Goal: Information Seeking & Learning: Find specific page/section

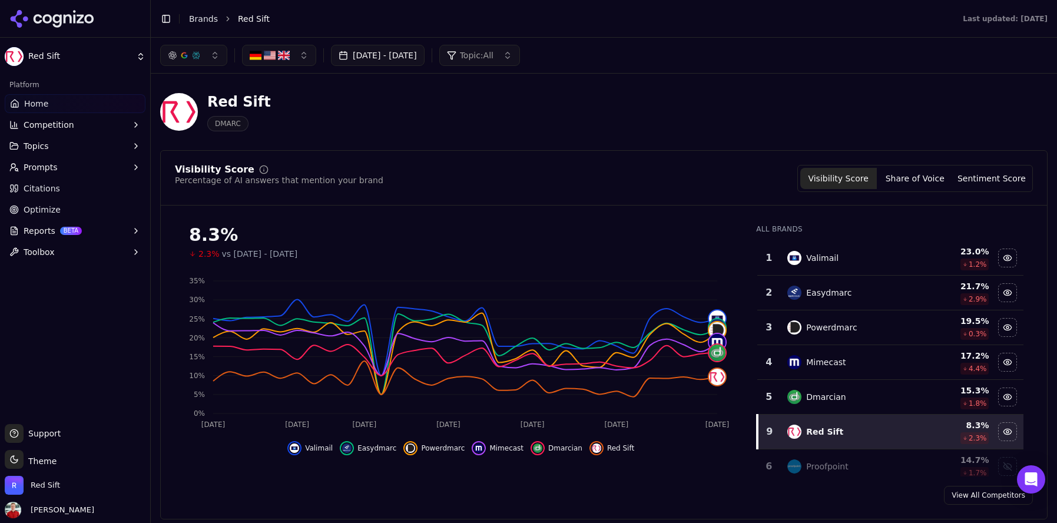
click at [413, 53] on button "[DATE] - [DATE]" at bounding box center [378, 55] width 94 height 21
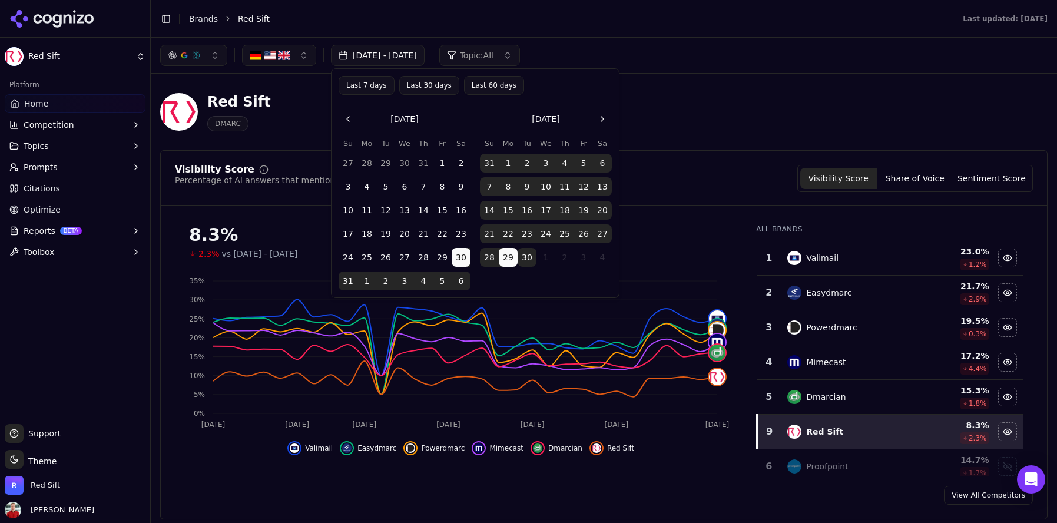
click at [427, 80] on button "Last 30 days" at bounding box center [429, 85] width 60 height 19
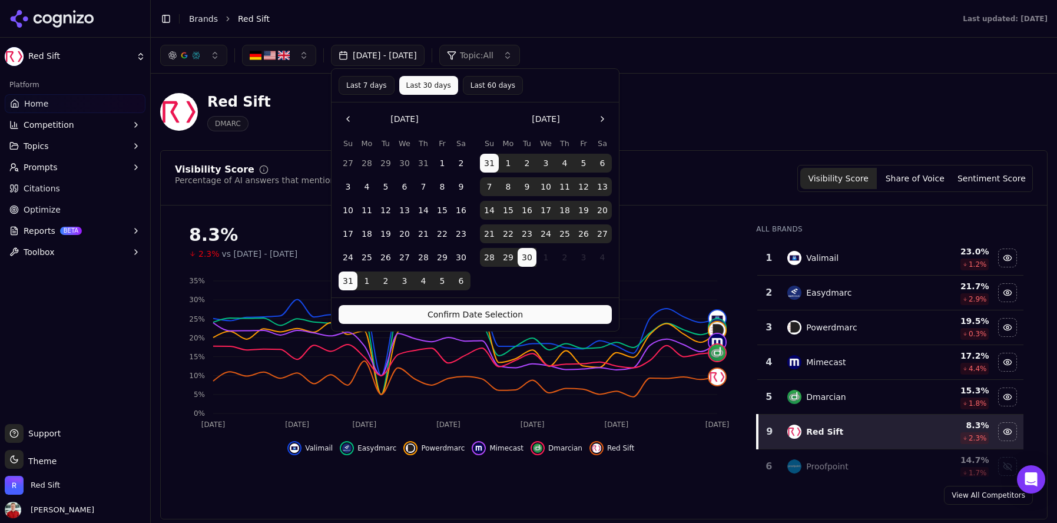
click at [469, 310] on button "Confirm Date Selection" at bounding box center [475, 314] width 273 height 19
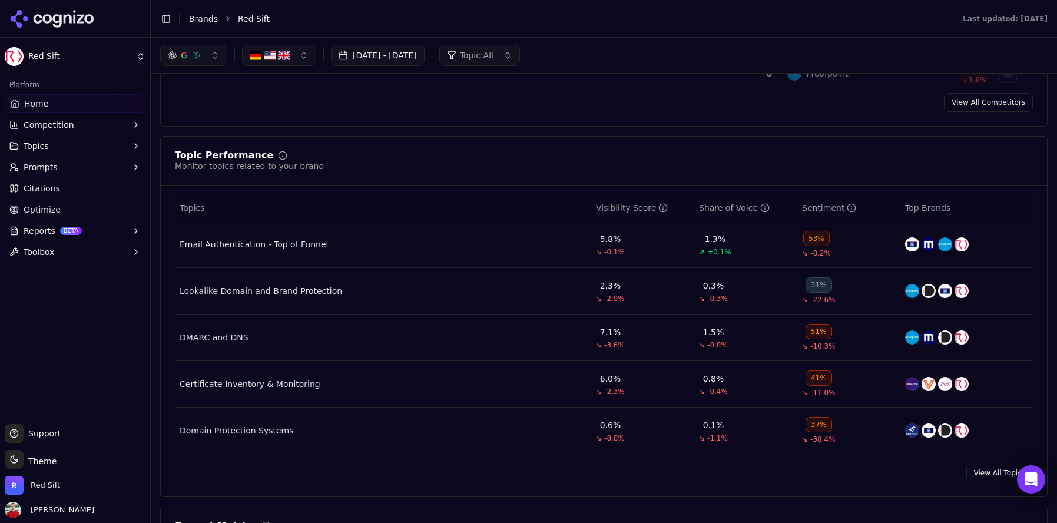
scroll to position [77, 0]
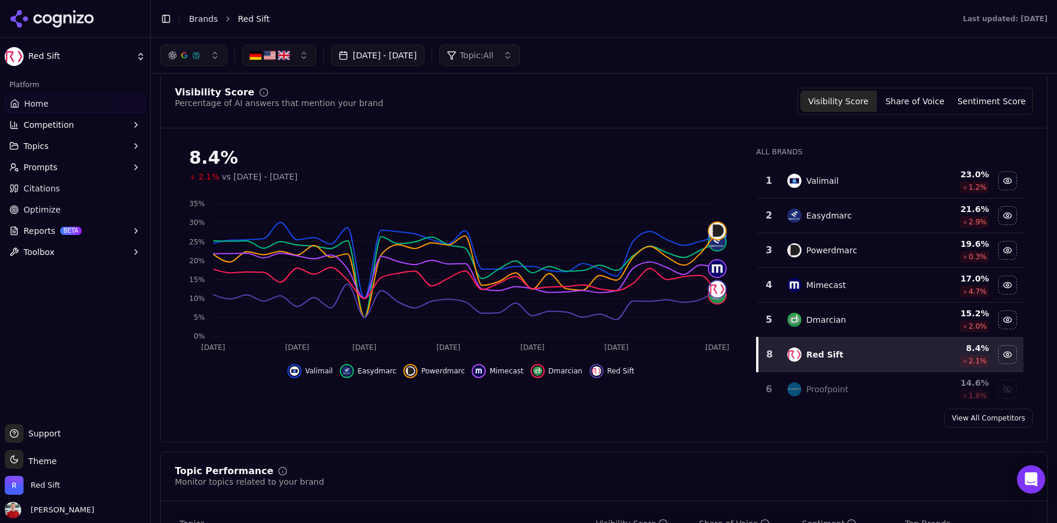
click at [72, 143] on button "Topics" at bounding box center [75, 146] width 141 height 19
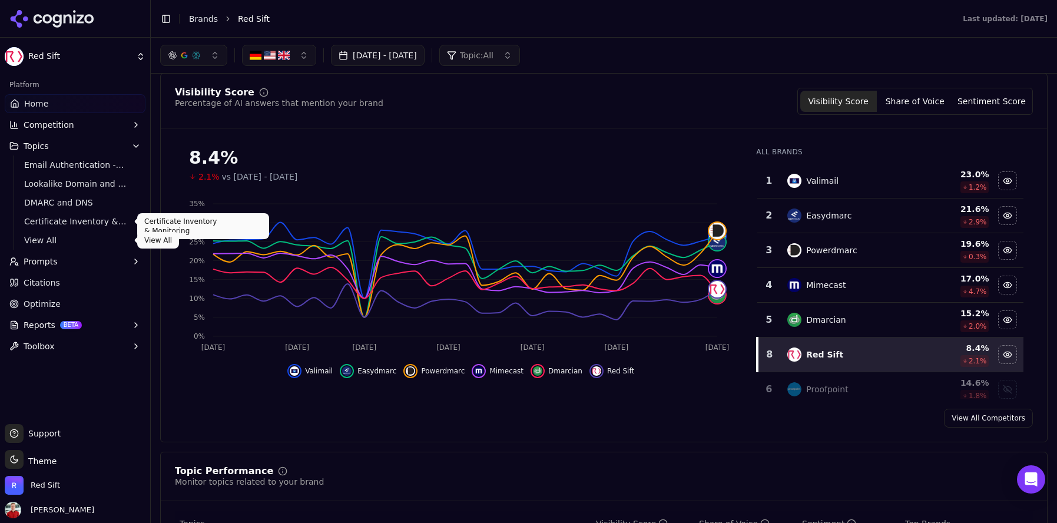
click at [51, 241] on span "View All" at bounding box center [75, 240] width 103 height 12
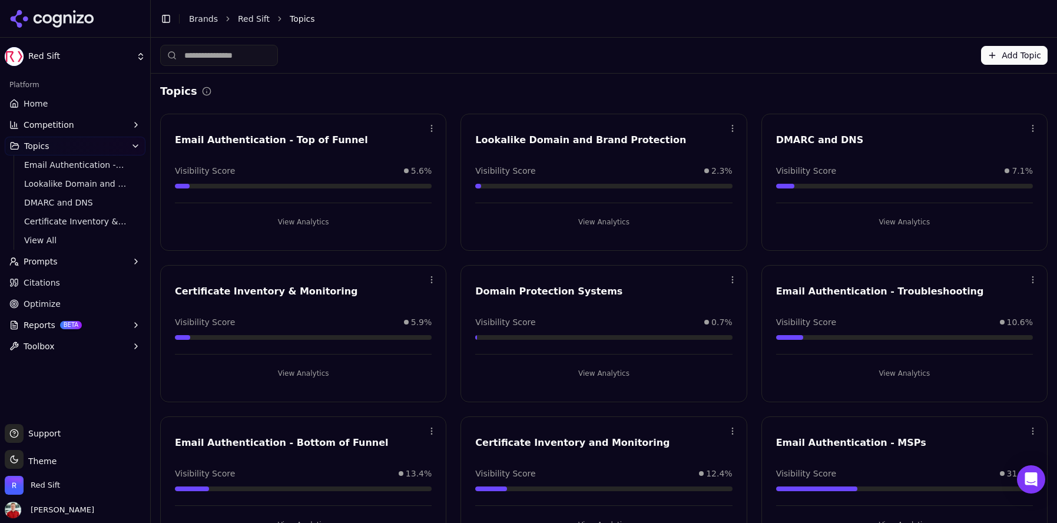
scroll to position [40, 0]
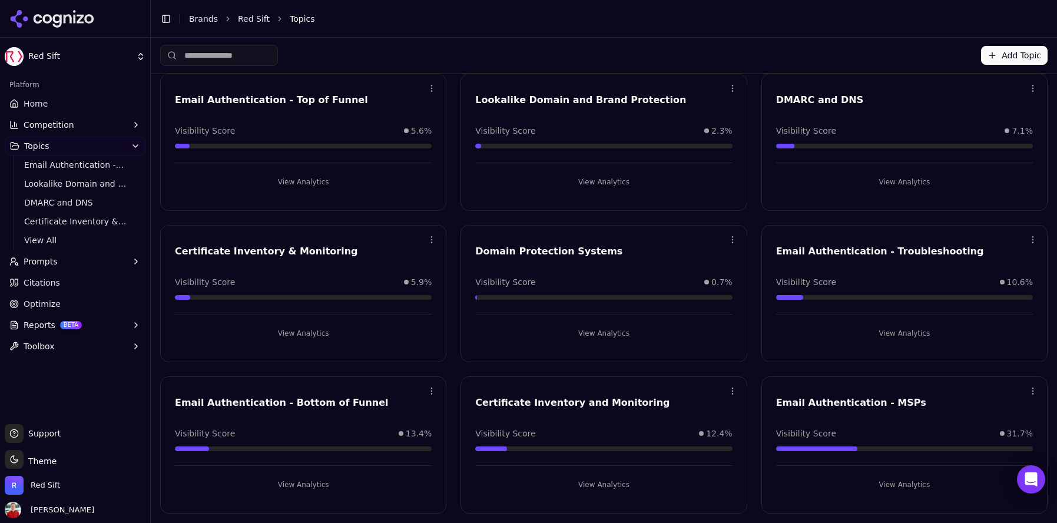
click at [307, 478] on button "View Analytics" at bounding box center [303, 484] width 257 height 19
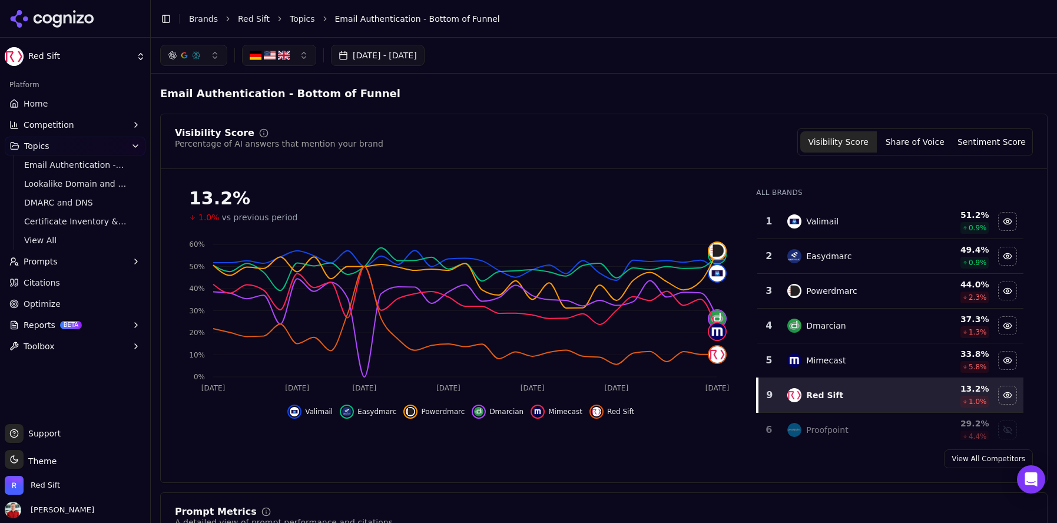
click at [296, 16] on link "Topics" at bounding box center [302, 19] width 25 height 12
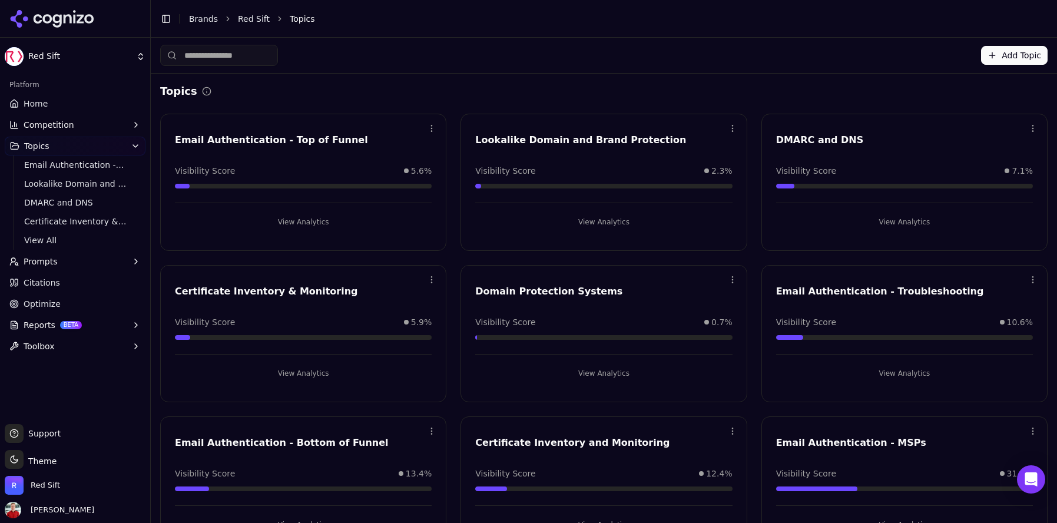
scroll to position [40, 0]
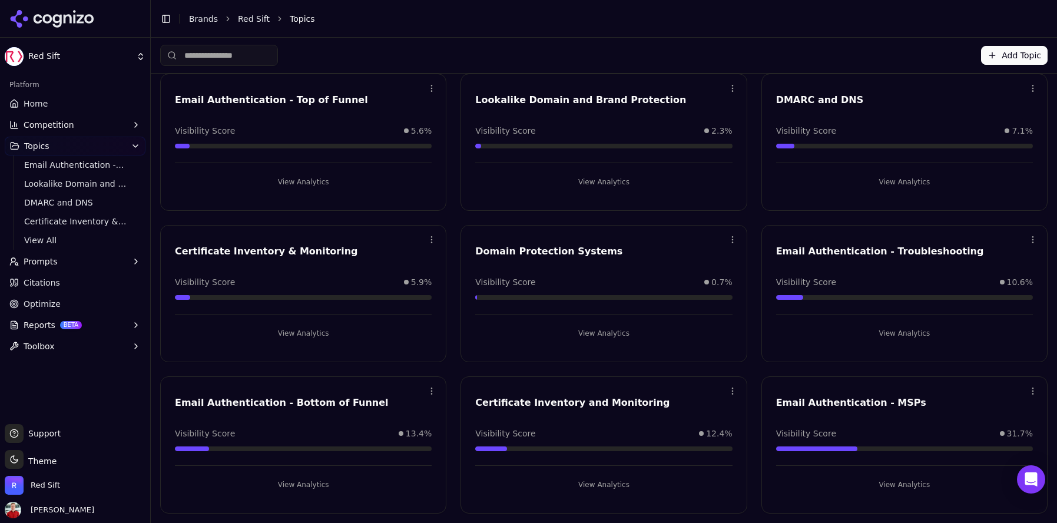
click at [884, 328] on button "View Analytics" at bounding box center [904, 333] width 257 height 19
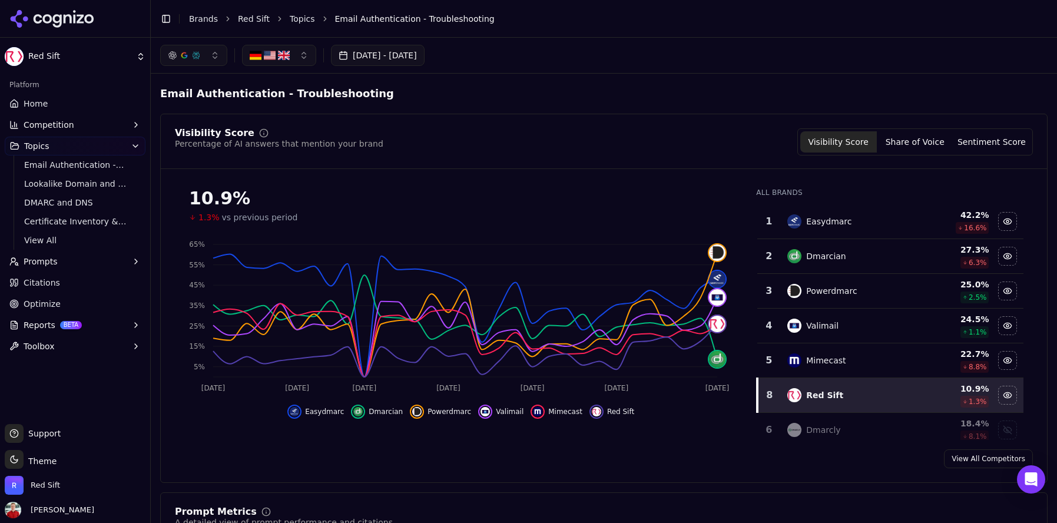
click at [297, 19] on link "Topics" at bounding box center [302, 19] width 25 height 12
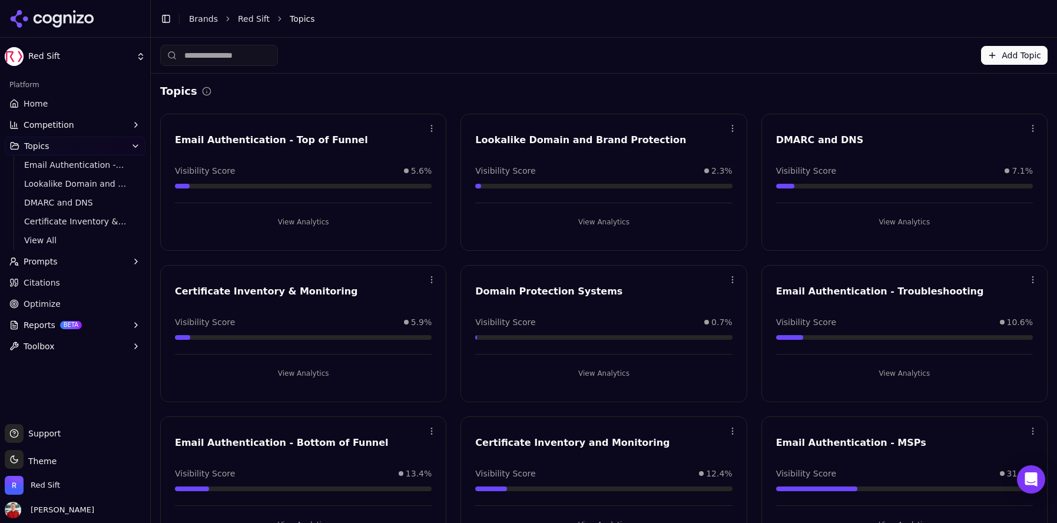
click at [313, 219] on button "View Analytics" at bounding box center [303, 222] width 257 height 19
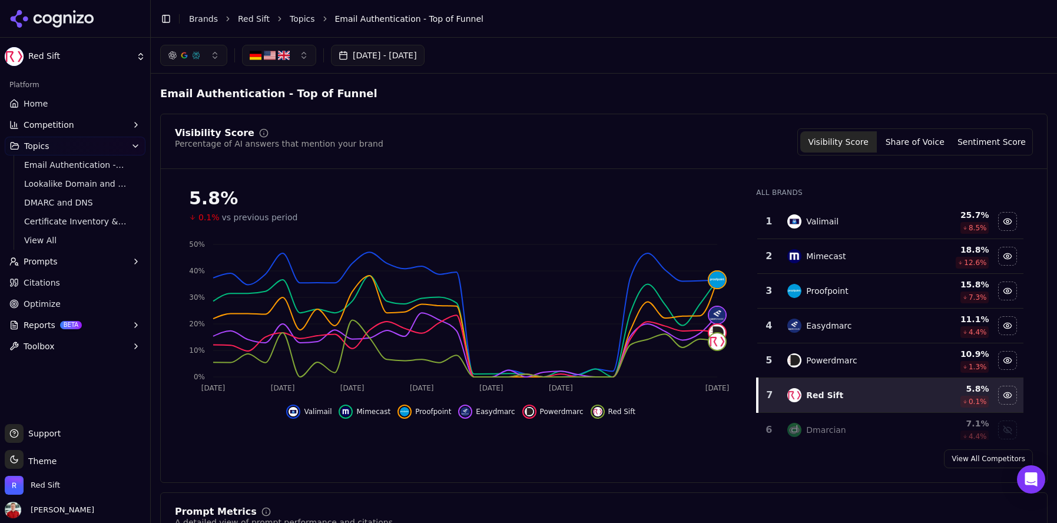
click at [294, 15] on link "Topics" at bounding box center [302, 19] width 25 height 12
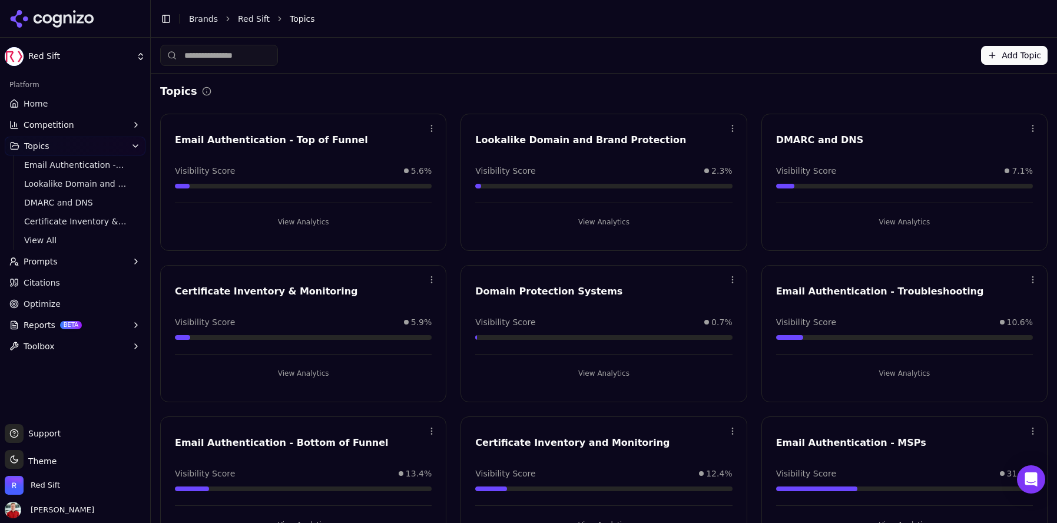
click at [880, 224] on button "View Analytics" at bounding box center [904, 222] width 257 height 19
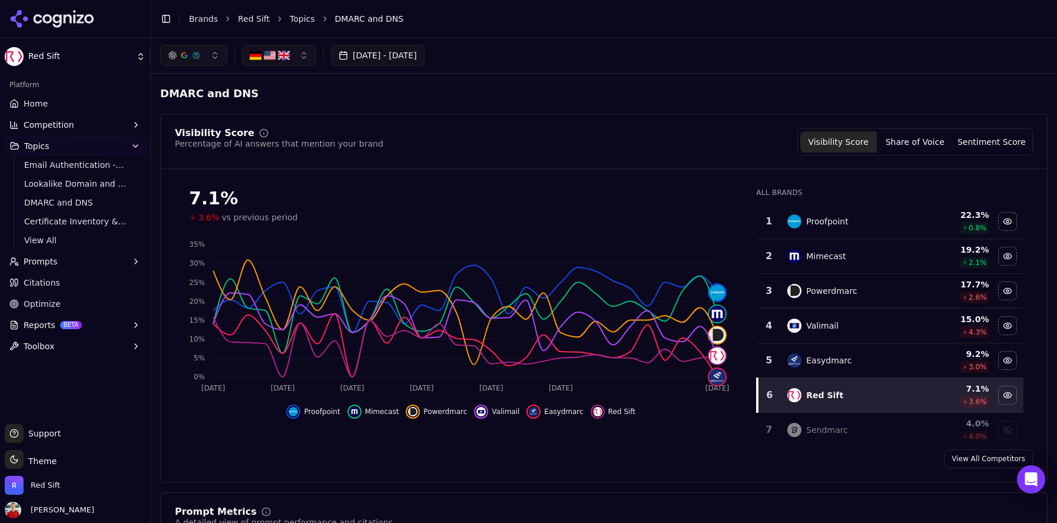
click at [297, 18] on link "Topics" at bounding box center [302, 19] width 25 height 12
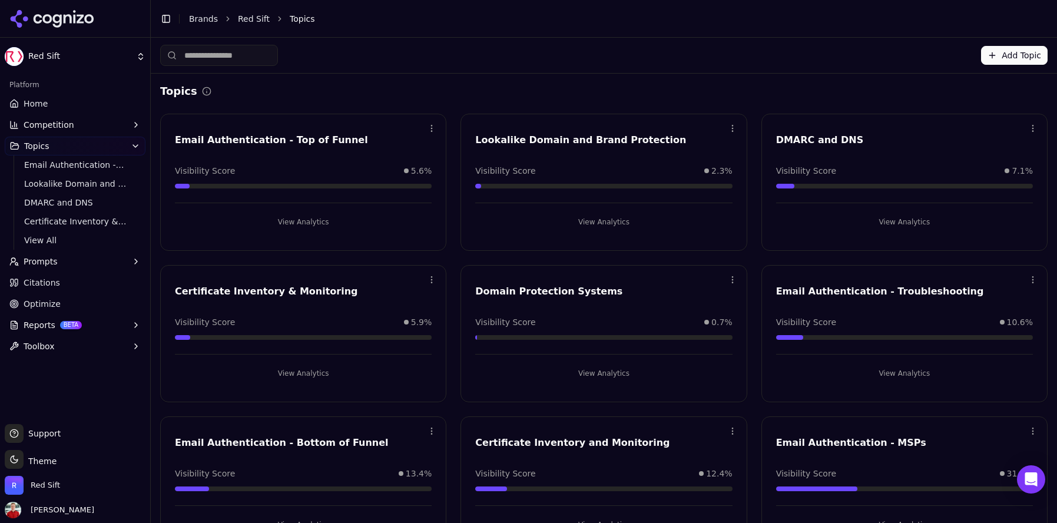
click at [35, 101] on span "Home" at bounding box center [36, 104] width 24 height 12
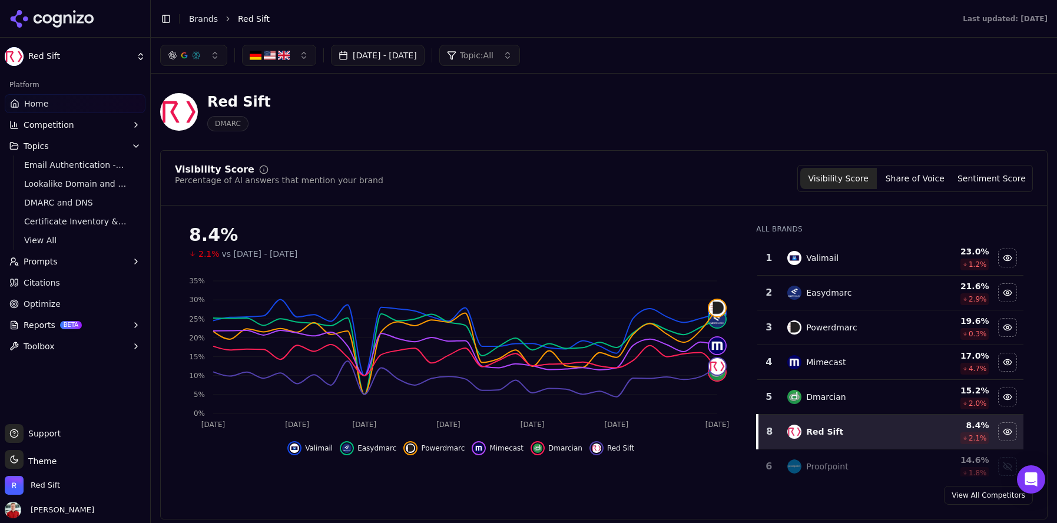
click at [41, 283] on span "Citations" at bounding box center [42, 283] width 37 height 12
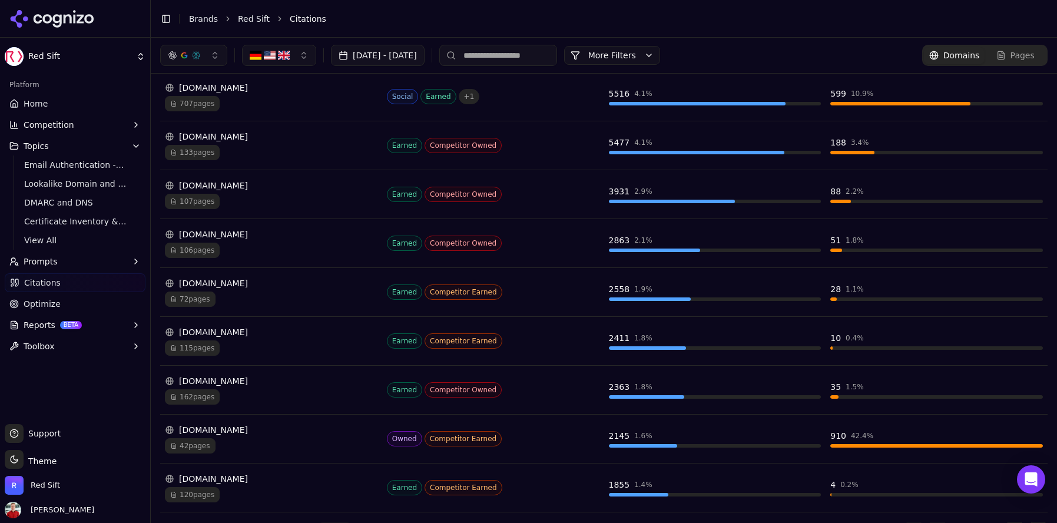
scroll to position [267, 0]
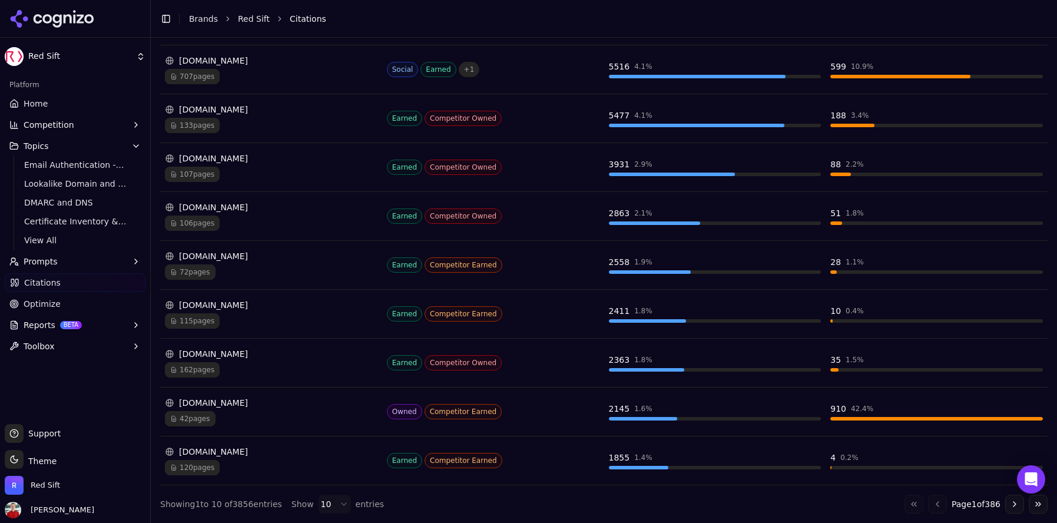
click at [192, 421] on span "42 pages" at bounding box center [190, 418] width 51 height 15
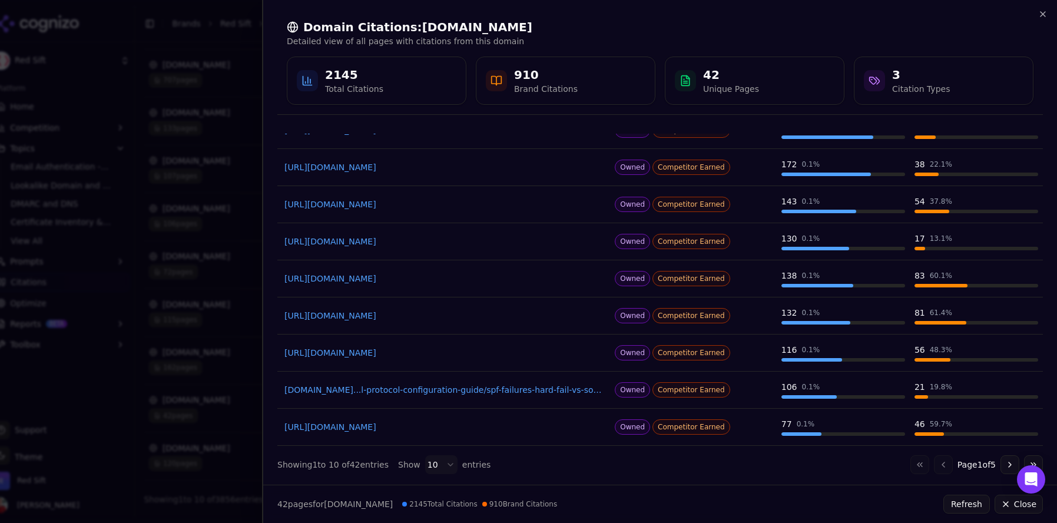
scroll to position [124, 0]
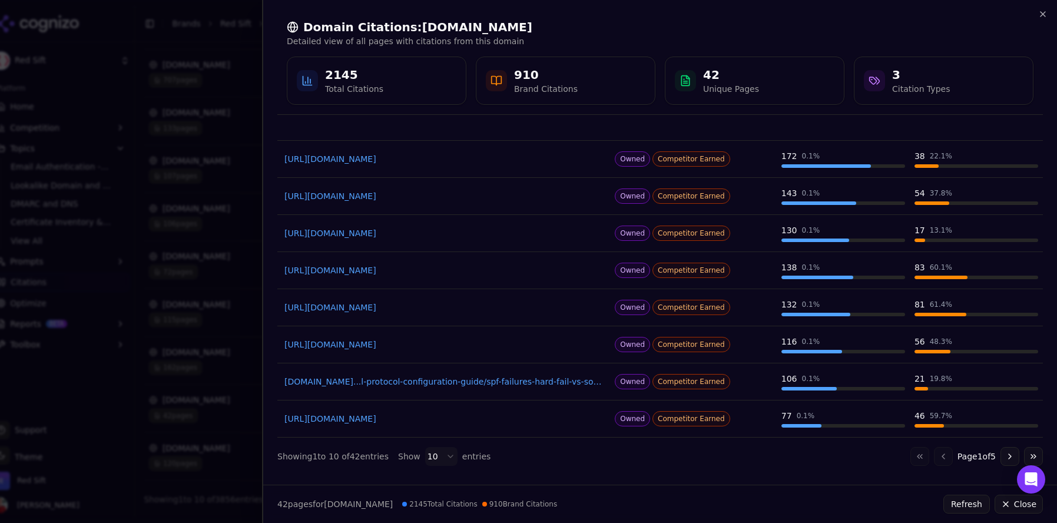
click at [1001, 457] on button "Go to next page" at bounding box center [1010, 456] width 19 height 19
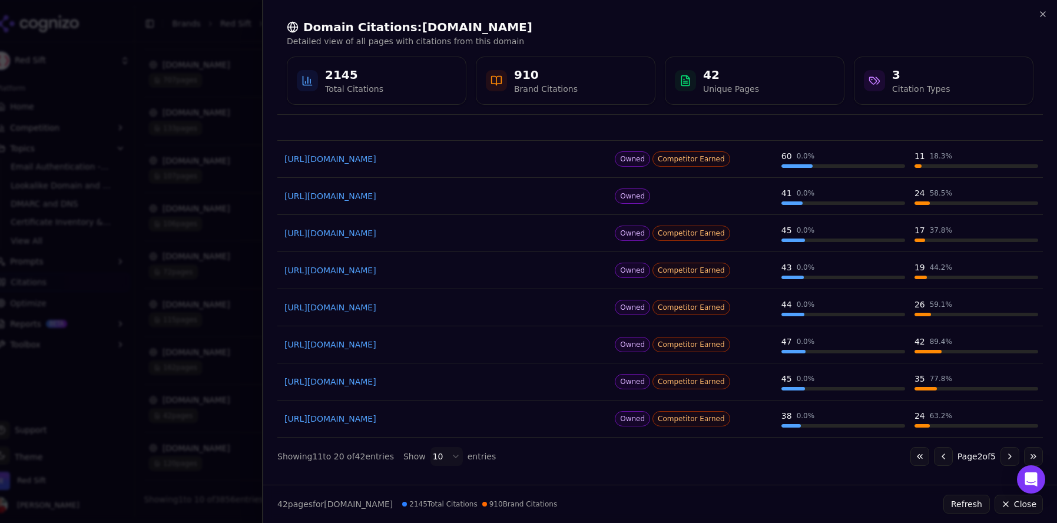
click at [1001, 456] on button "Go to next page" at bounding box center [1010, 456] width 19 height 19
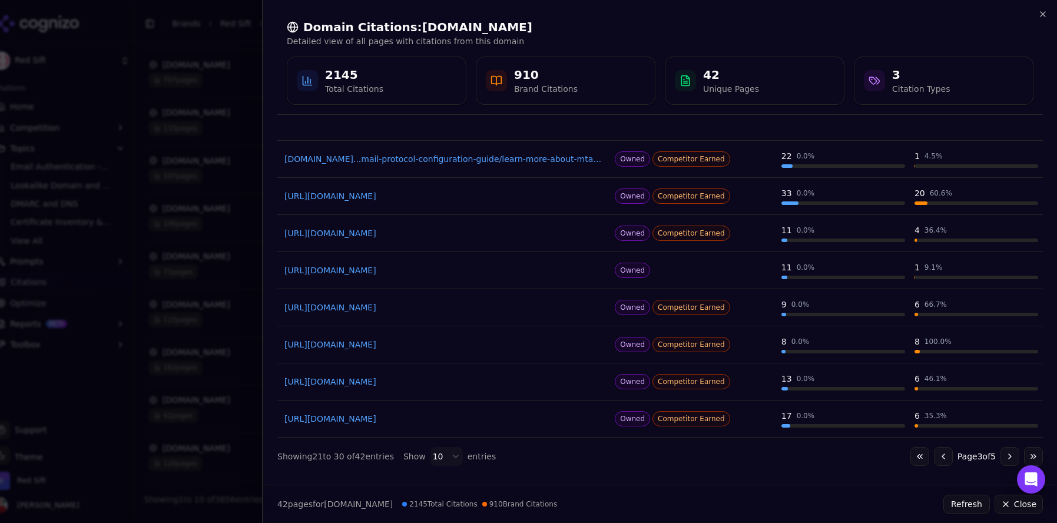
click at [1001, 456] on button "Go to next page" at bounding box center [1010, 456] width 19 height 19
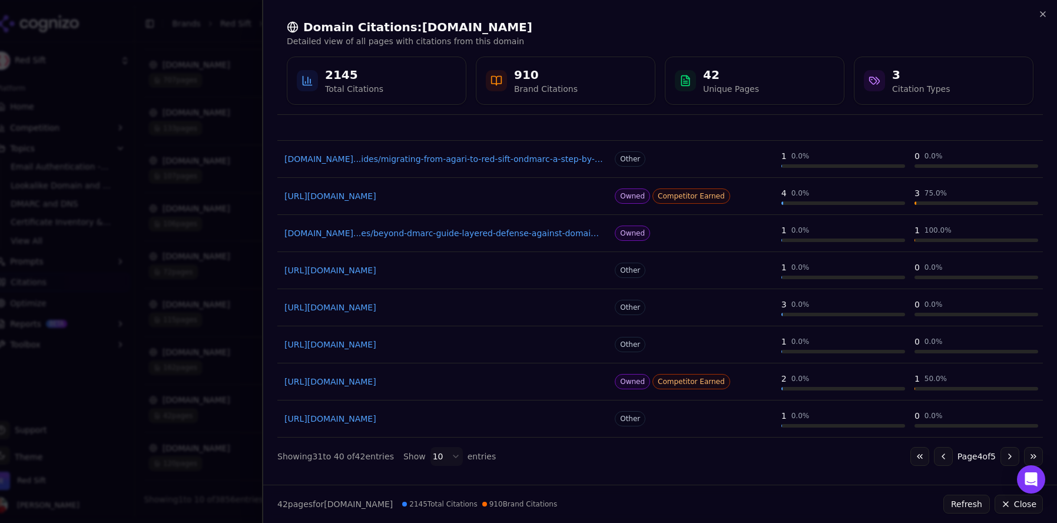
click at [1001, 456] on button "Go to next page" at bounding box center [1010, 456] width 19 height 19
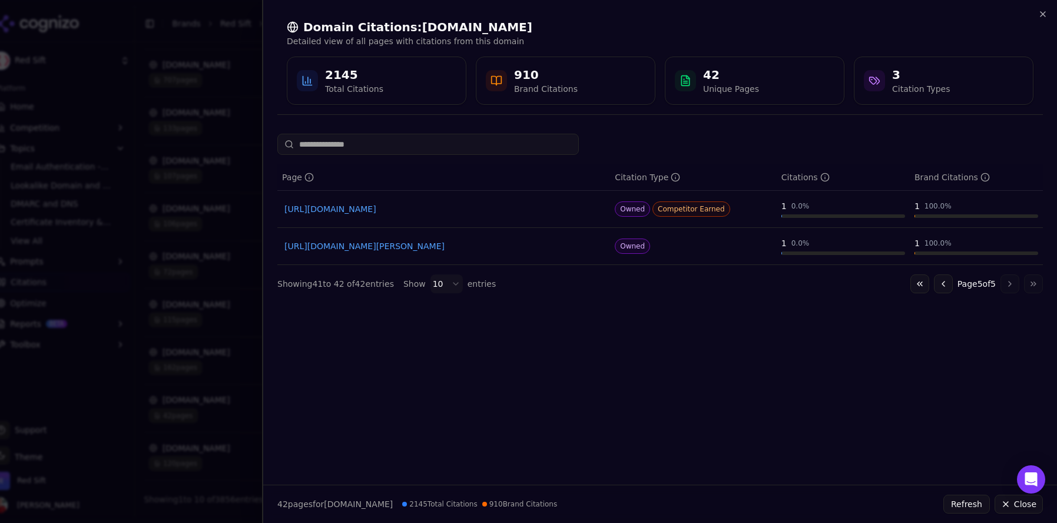
click at [396, 85] on div "2145 Total Citations" at bounding box center [377, 81] width 160 height 28
click at [939, 283] on button "Go to previous page" at bounding box center [943, 284] width 19 height 19
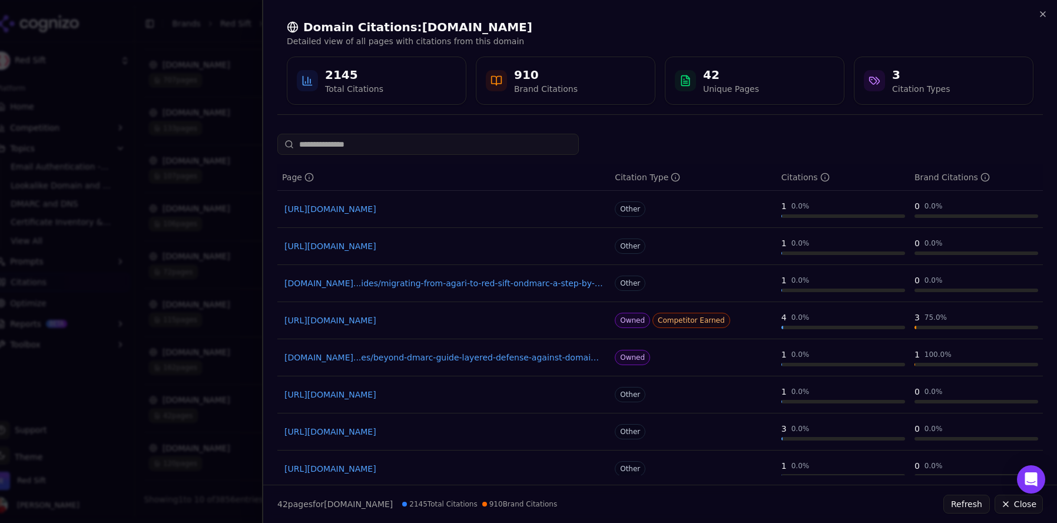
click at [939, 283] on div "0 0.0 %" at bounding box center [977, 281] width 124 height 12
click at [537, 78] on div "910" at bounding box center [546, 75] width 64 height 16
click at [332, 150] on input at bounding box center [428, 144] width 302 height 21
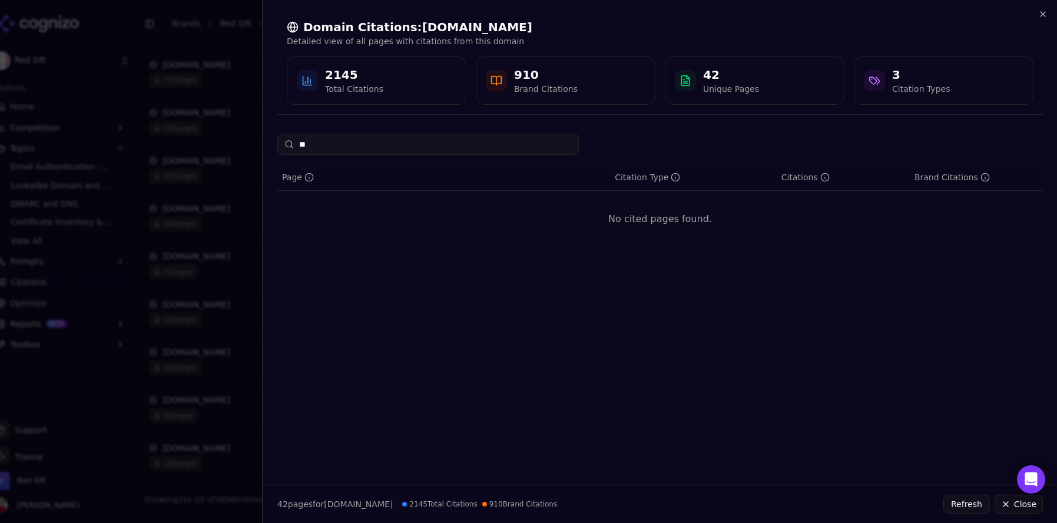
type input "*"
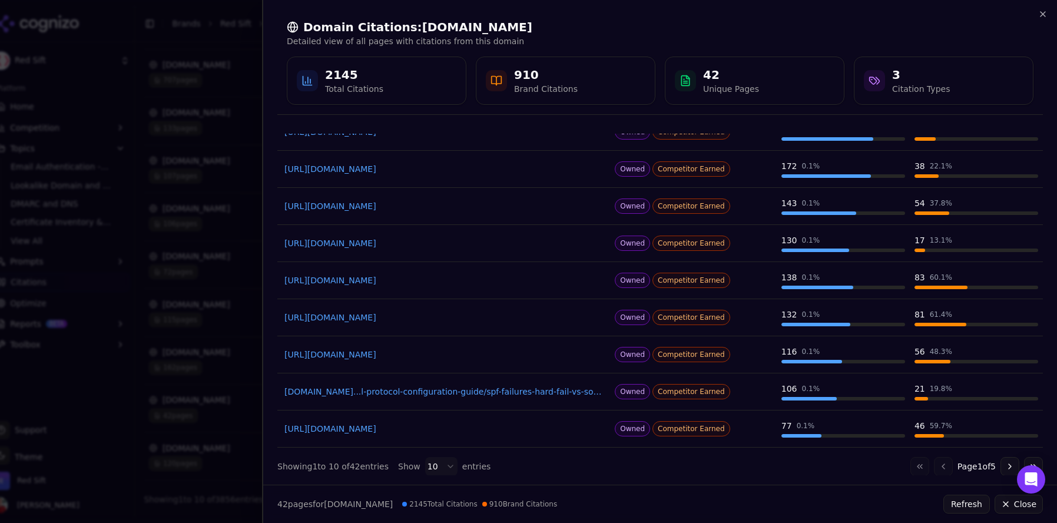
scroll to position [124, 0]
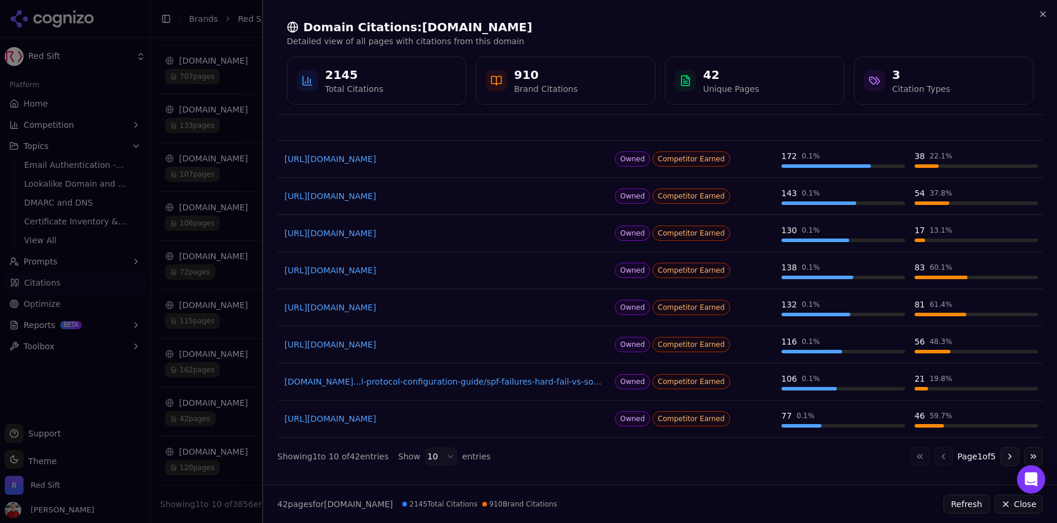
click at [203, 181] on div at bounding box center [528, 261] width 1057 height 523
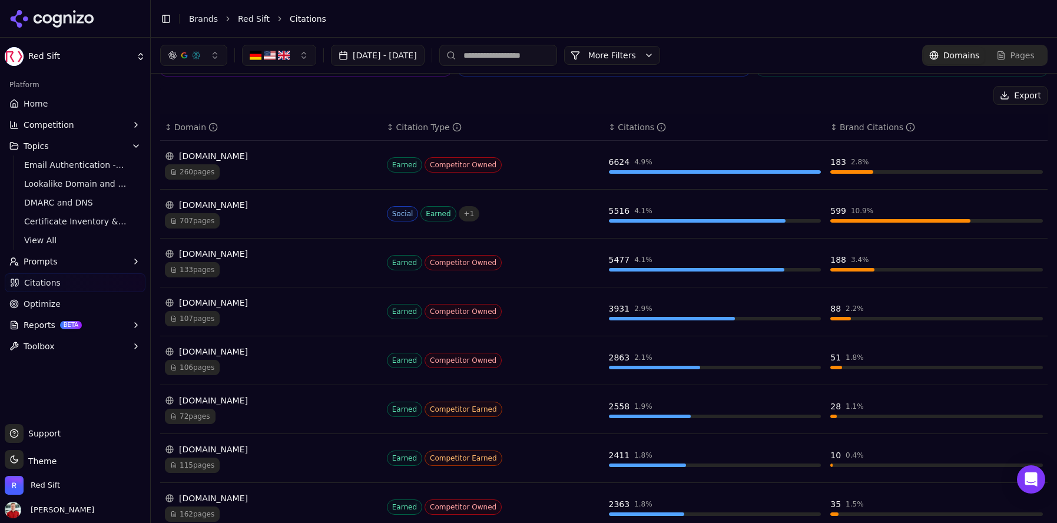
scroll to position [115, 0]
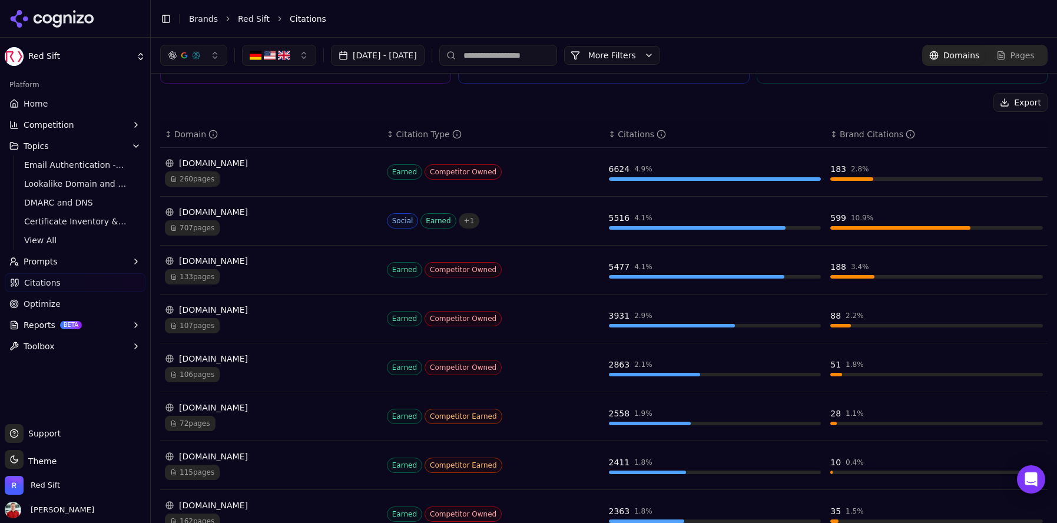
click at [203, 230] on span "707 pages" at bounding box center [192, 227] width 55 height 15
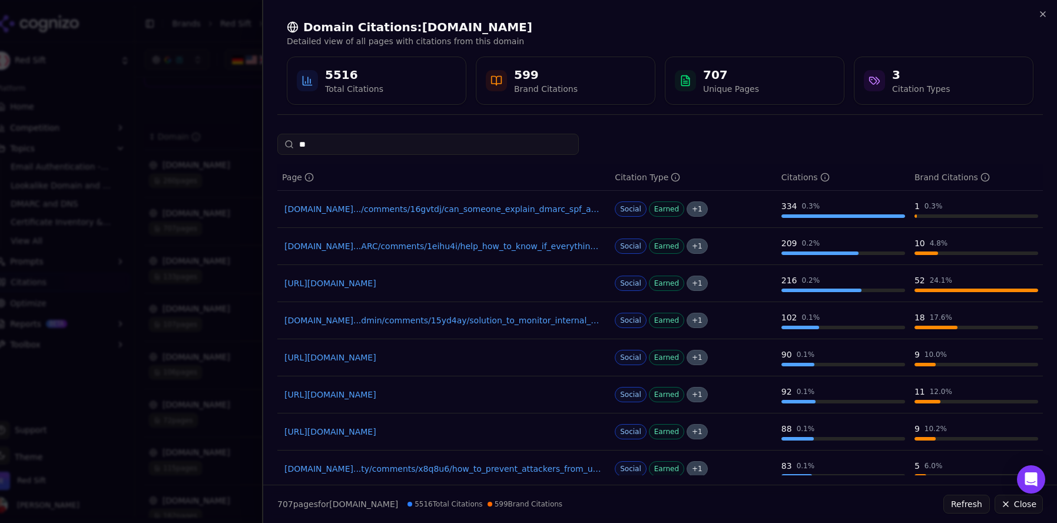
type input "*"
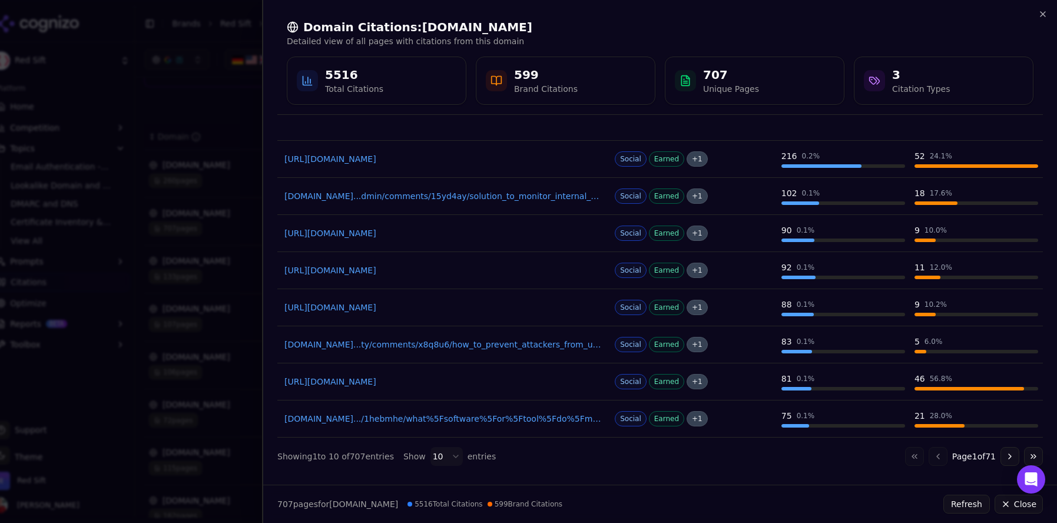
scroll to position [0, 0]
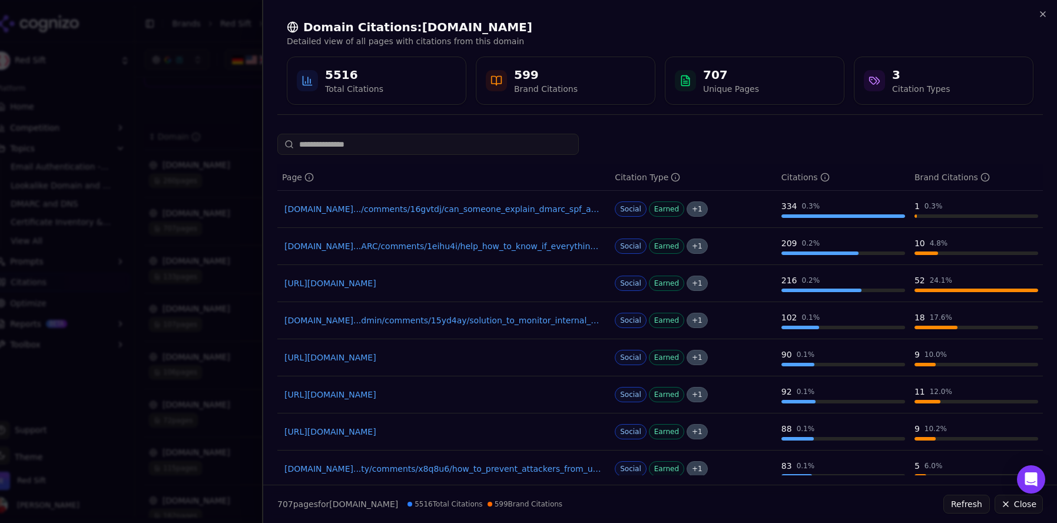
click at [470, 210] on link "[DOMAIN_NAME].../comments/16gvtdj/can_someone_explain_dmarc_spf_and_dkim_to_me_…" at bounding box center [444, 209] width 319 height 12
